Goal: Information Seeking & Learning: Understand process/instructions

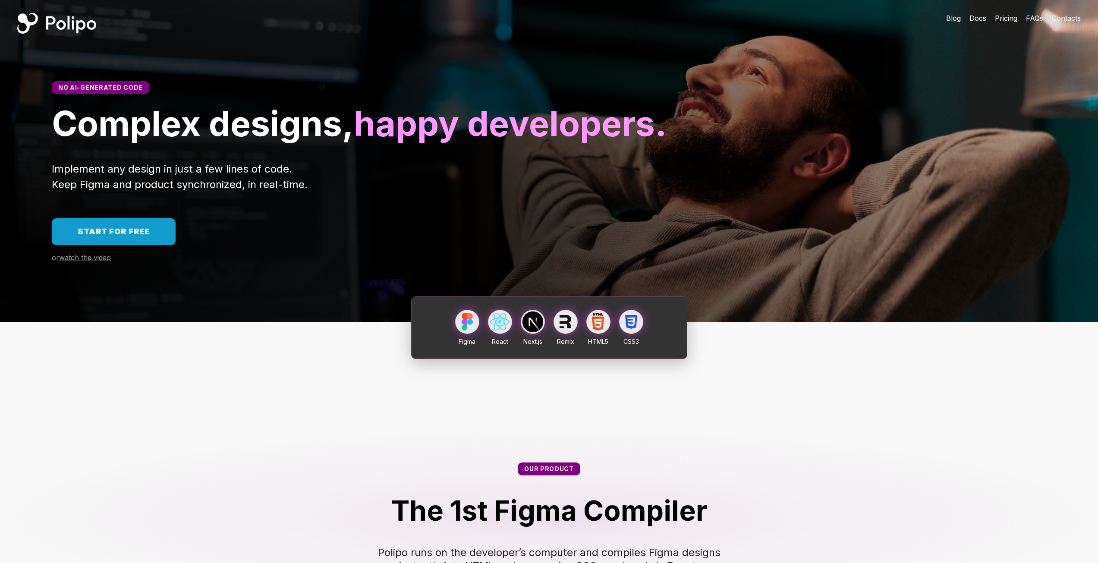
click at [136, 236] on span "Start for free" at bounding box center [114, 231] width 72 height 9
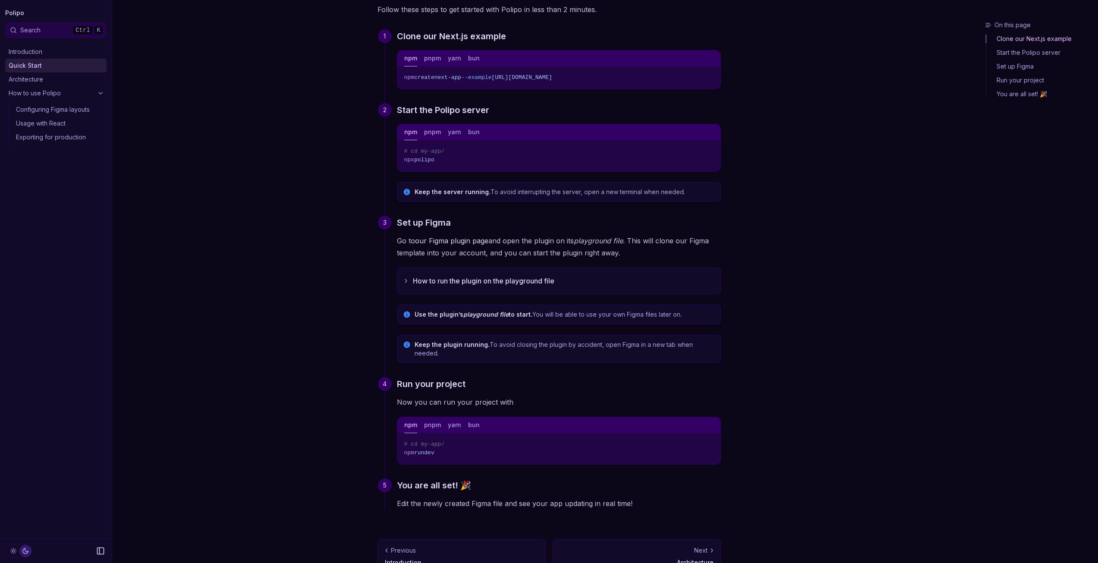
scroll to position [86, 0]
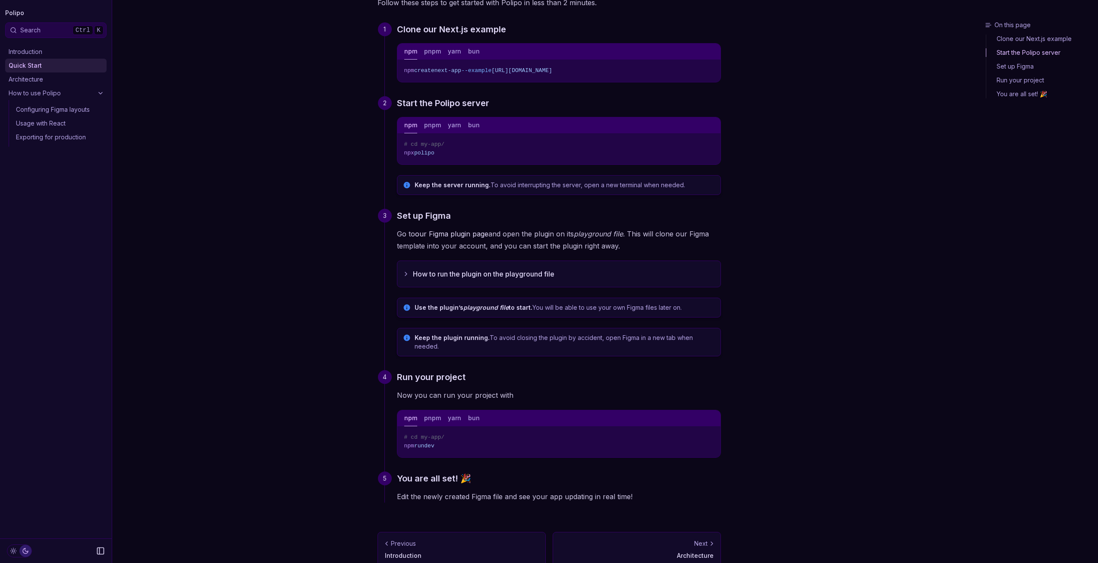
click at [436, 411] on button "pnpm" at bounding box center [432, 418] width 17 height 16
click at [455, 412] on button "yarn" at bounding box center [454, 418] width 13 height 16
click at [475, 411] on button "bun" at bounding box center [474, 418] width 12 height 16
click at [409, 412] on button "npm" at bounding box center [410, 418] width 13 height 16
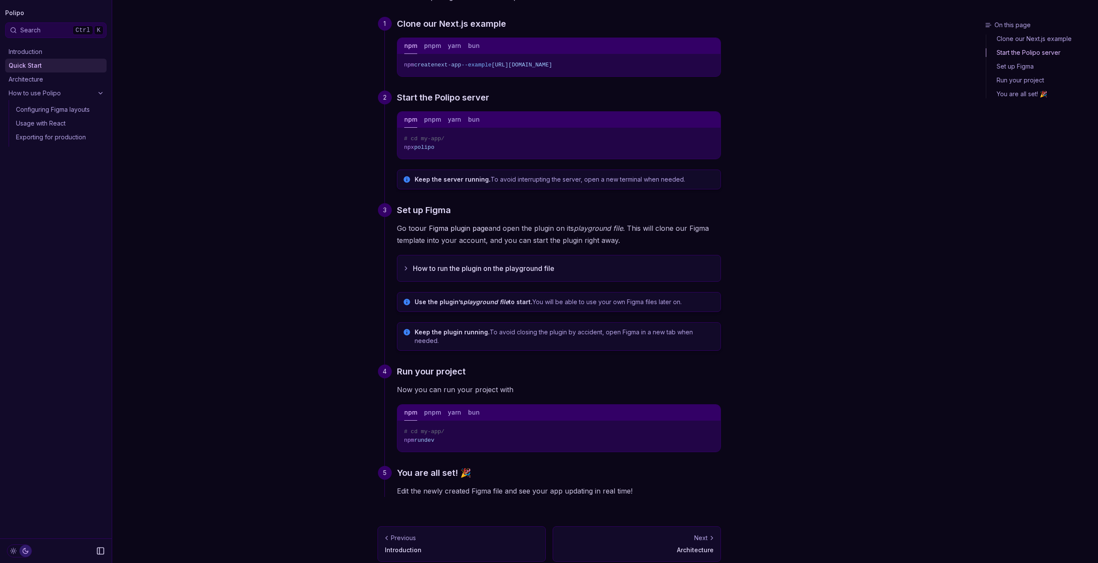
scroll to position [92, 0]
